Goal: Task Accomplishment & Management: Use online tool/utility

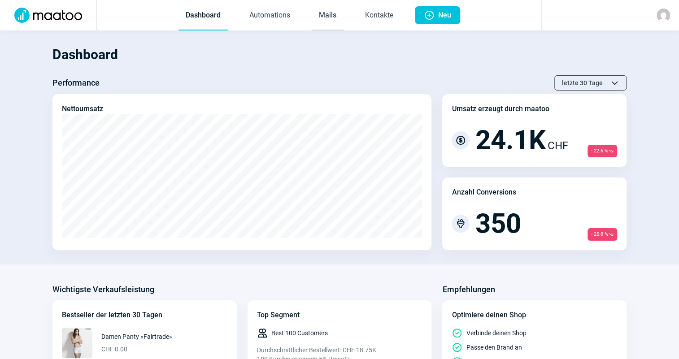
click at [327, 23] on link "Mails" at bounding box center [328, 16] width 32 height 30
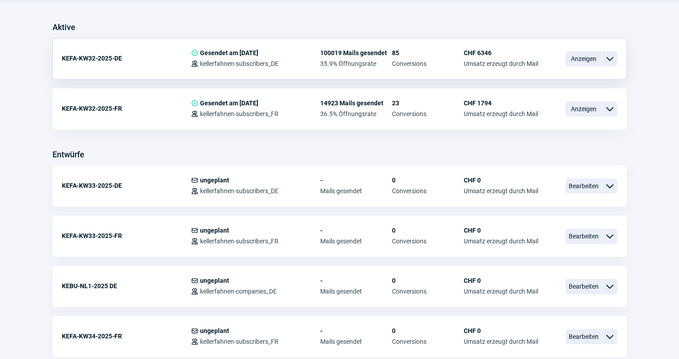
scroll to position [244, 0]
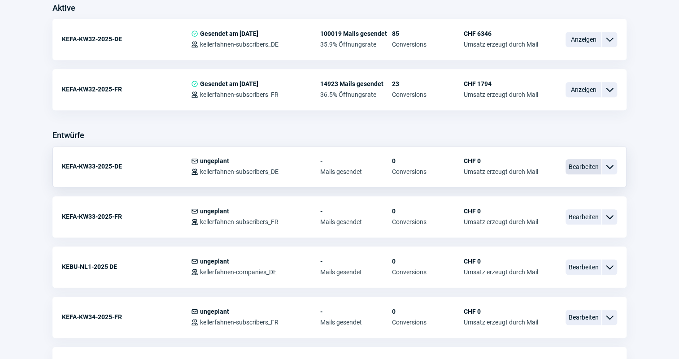
click at [595, 159] on span "Bearbeiten" at bounding box center [584, 166] width 36 height 15
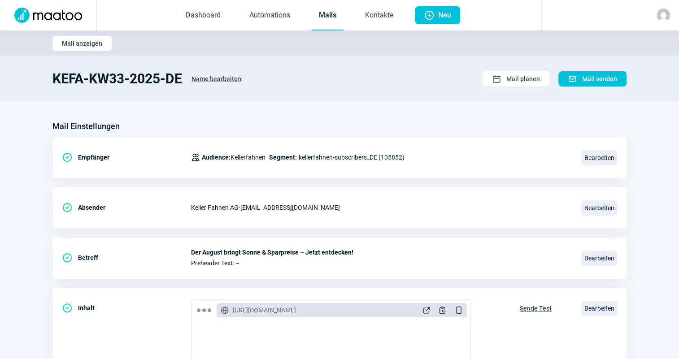
click at [304, 14] on span "Dashboard Automations Mails Kontakte" at bounding box center [289, 15] width 236 height 30
click at [317, 21] on link "Mails" at bounding box center [328, 16] width 32 height 30
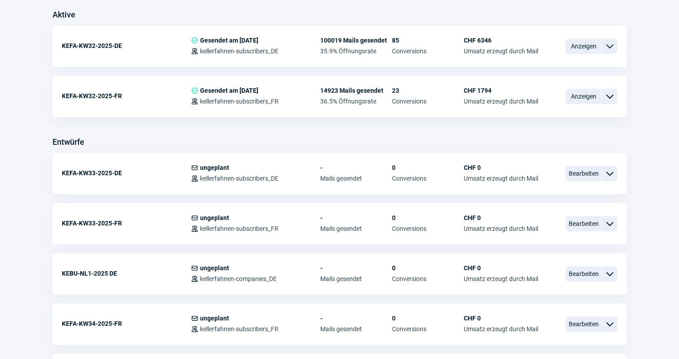
scroll to position [326, 0]
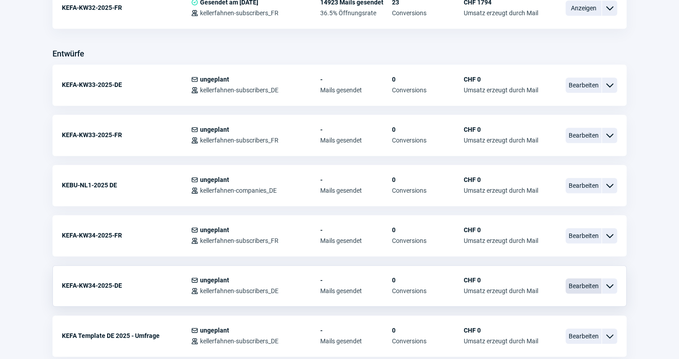
click at [585, 281] on span "Bearbeiten" at bounding box center [584, 286] width 36 height 15
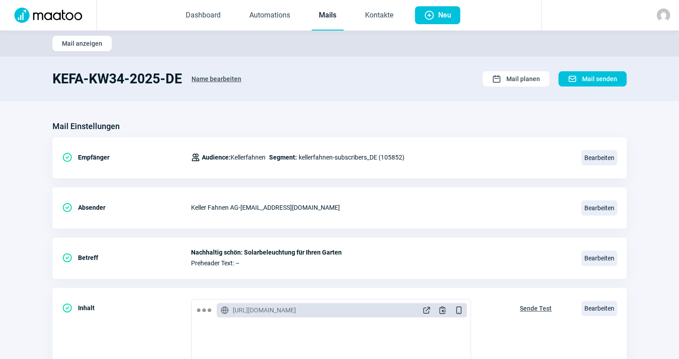
click at [322, 22] on link "Mails" at bounding box center [328, 16] width 32 height 30
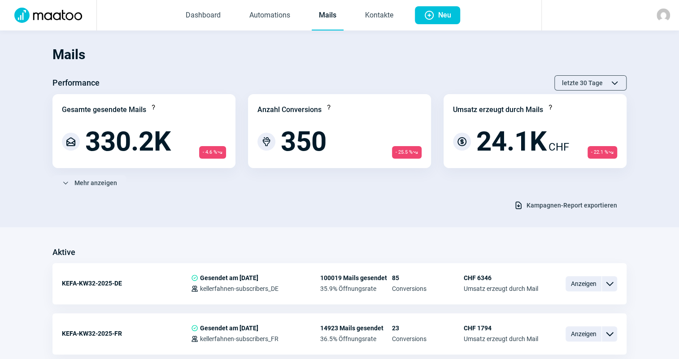
click at [334, 50] on h1 "Mails" at bounding box center [339, 54] width 574 height 30
click at [437, 210] on div "Download icon Kampagnen-Report exportieren" at bounding box center [339, 205] width 574 height 15
click at [353, 199] on div "Download icon Kampagnen-Report exportieren" at bounding box center [339, 205] width 574 height 15
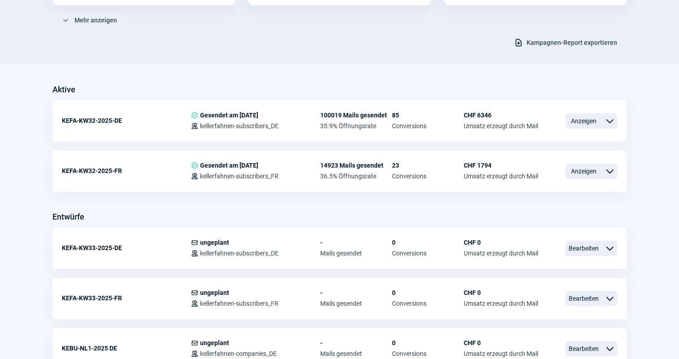
scroll to position [204, 0]
